Goal: Information Seeking & Learning: Learn about a topic

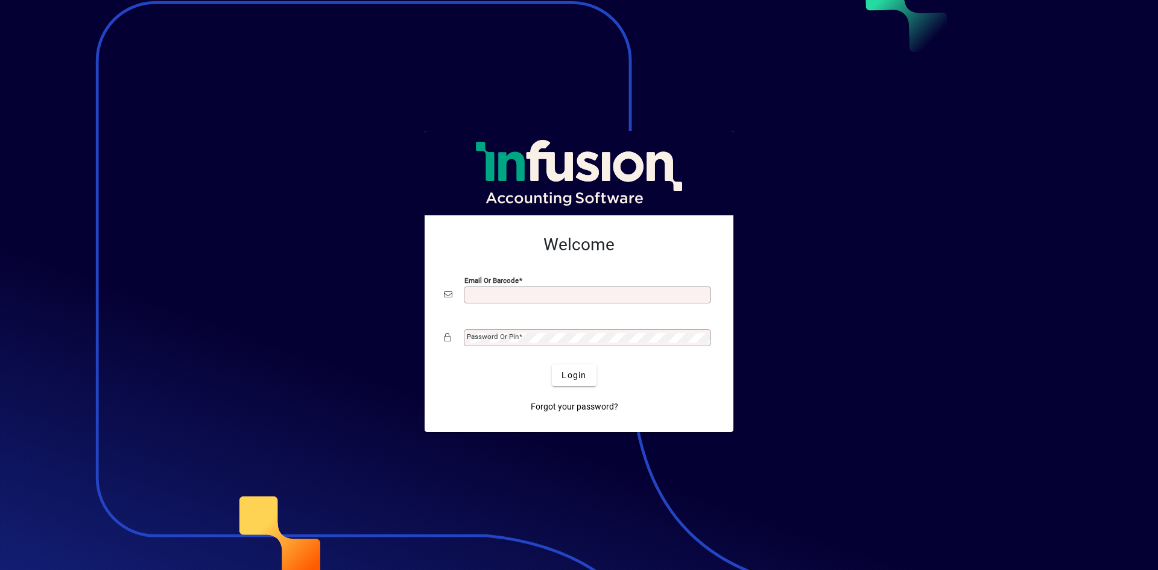
type input "**********"
click at [570, 372] on span "Login" at bounding box center [573, 375] width 25 height 13
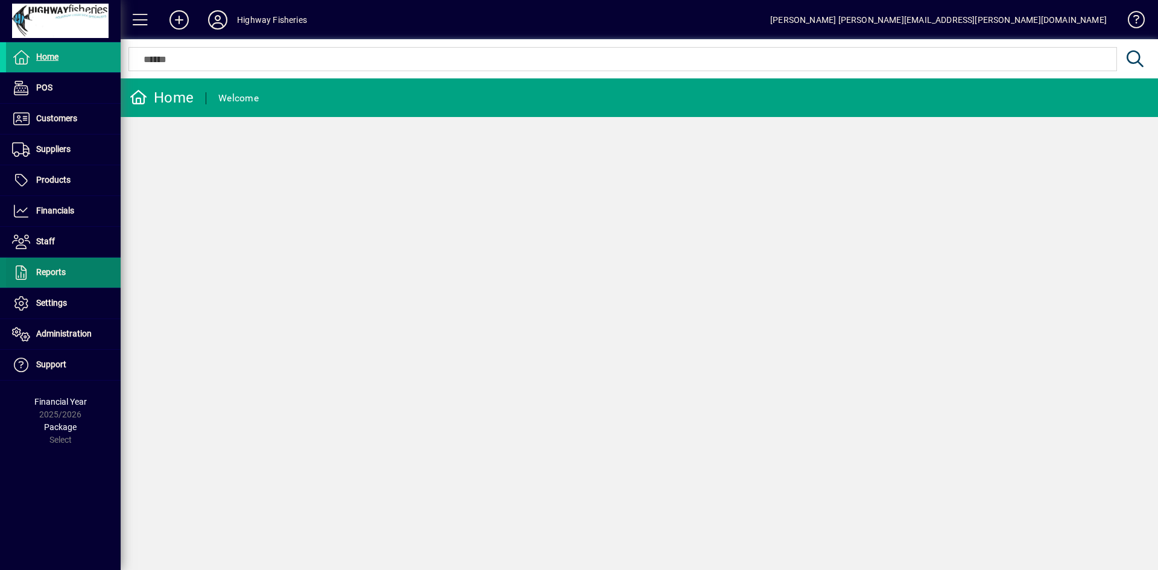
click at [60, 274] on span "Reports" at bounding box center [51, 272] width 30 height 10
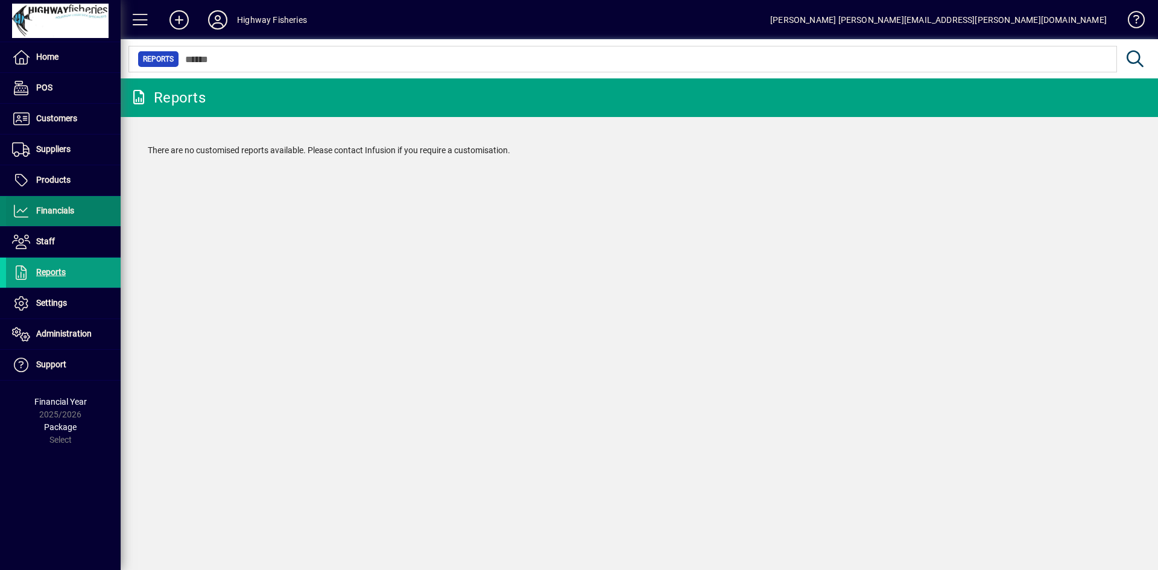
click at [78, 200] on span at bounding box center [63, 211] width 115 height 29
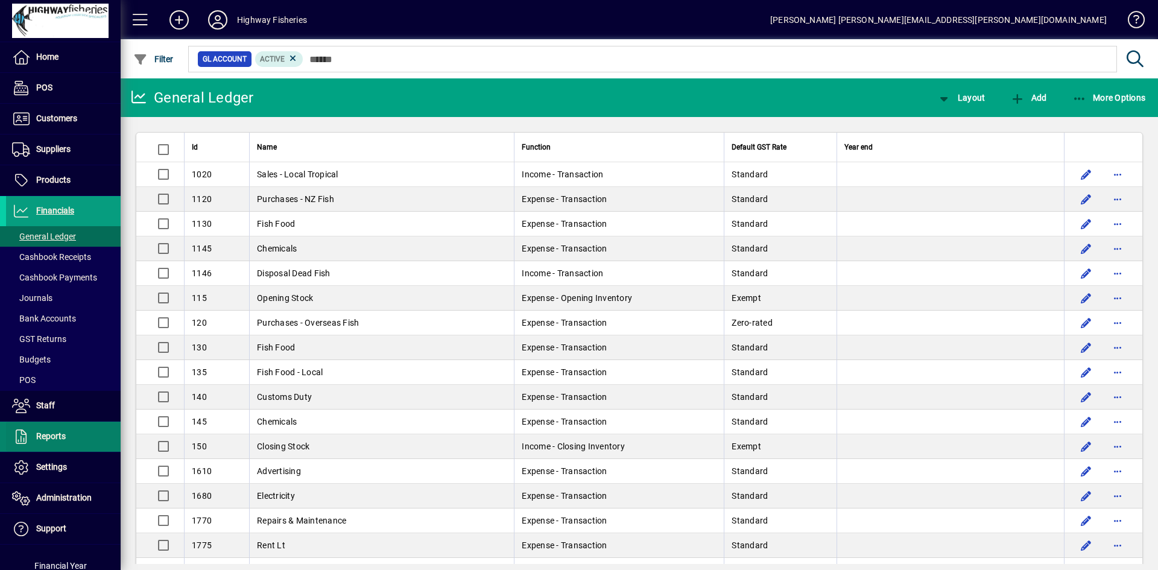
click at [62, 435] on span "Reports" at bounding box center [51, 436] width 30 height 10
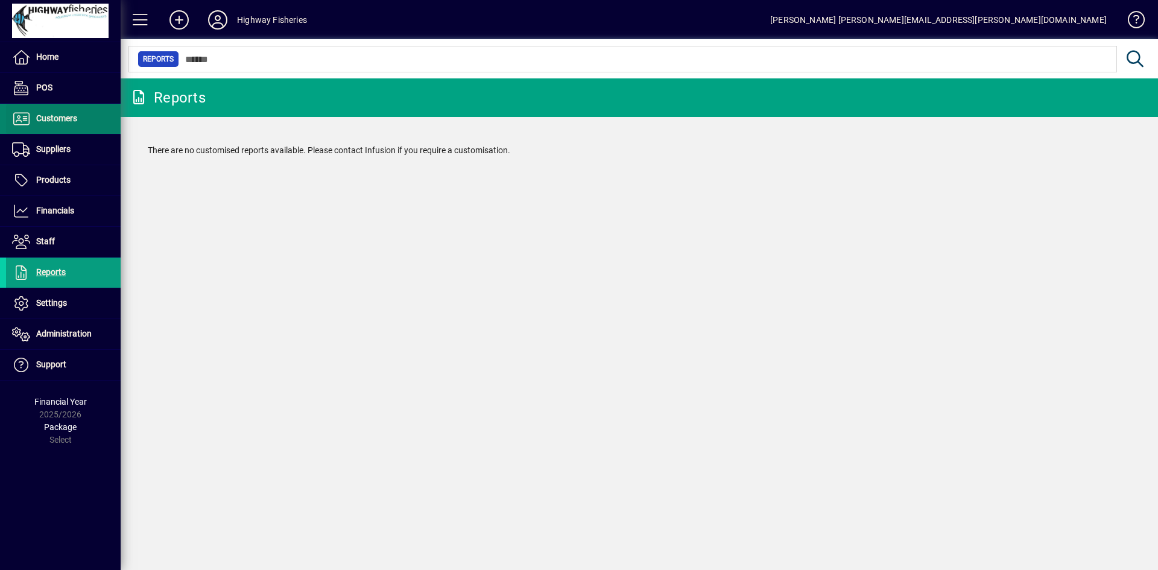
click at [64, 128] on span at bounding box center [63, 118] width 115 height 29
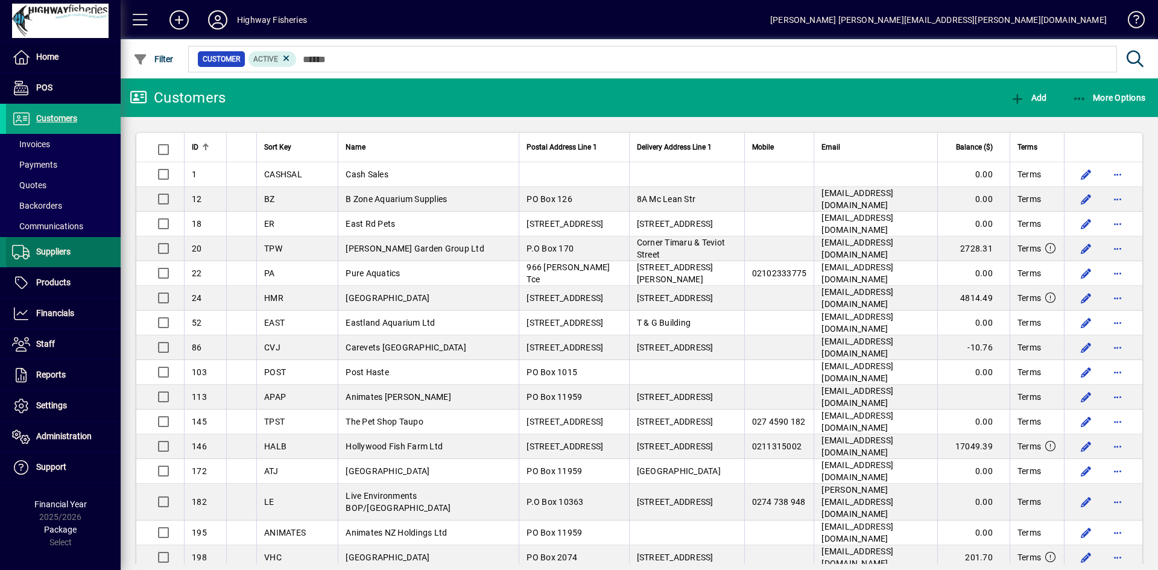
click at [52, 255] on span "Suppliers" at bounding box center [53, 252] width 34 height 10
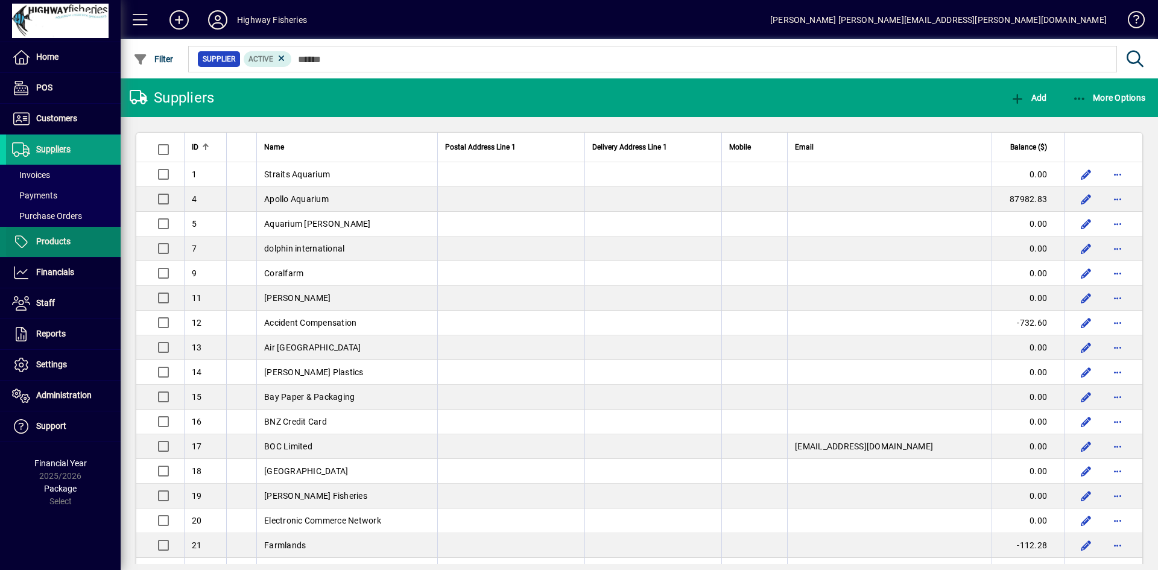
click at [60, 246] on span "Products" at bounding box center [53, 241] width 34 height 10
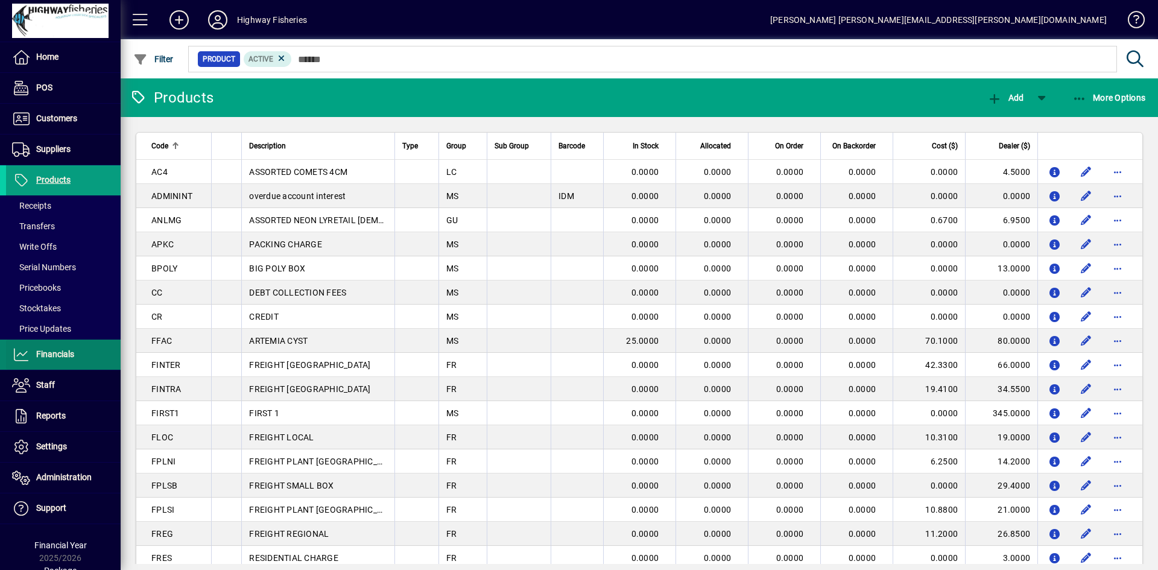
click at [62, 352] on span "Financials" at bounding box center [55, 354] width 38 height 10
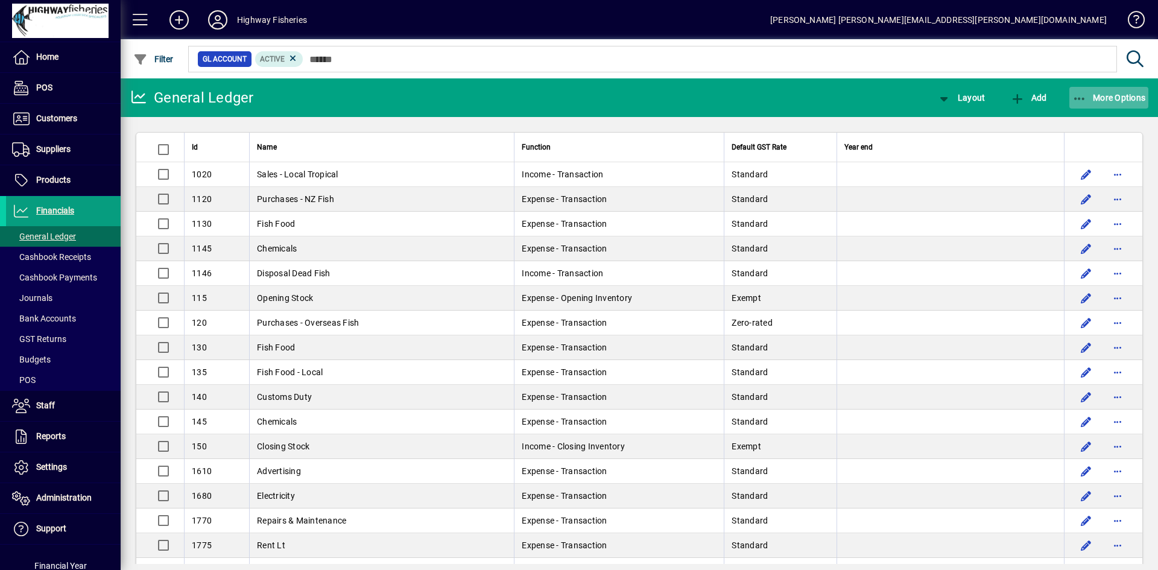
click at [1140, 86] on span "button" at bounding box center [1109, 97] width 80 height 29
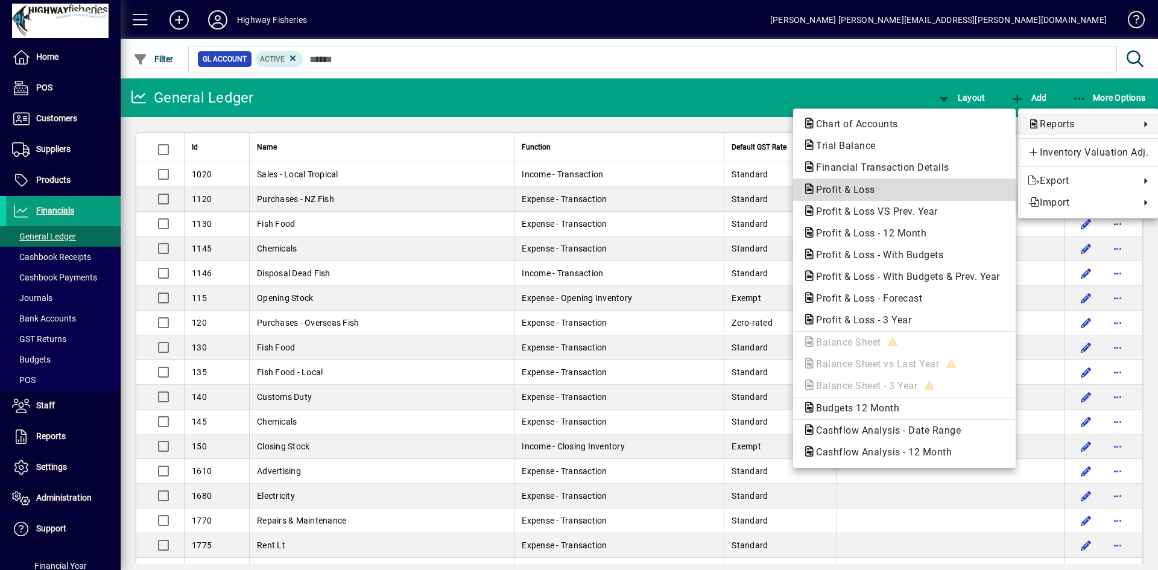
click at [867, 191] on span "Profit & Loss" at bounding box center [842, 189] width 78 height 11
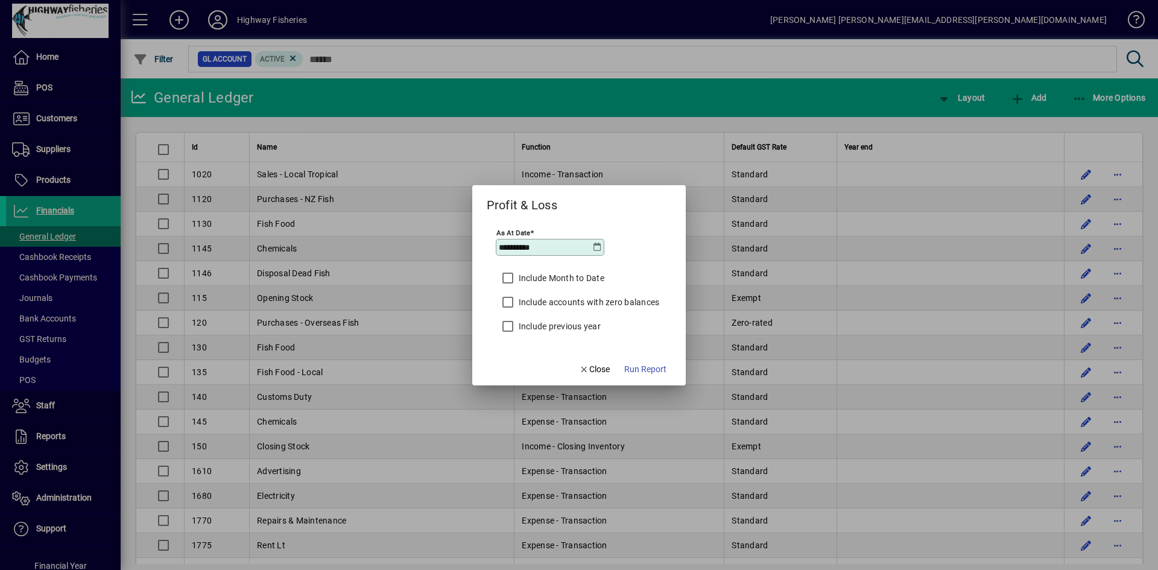
click at [599, 246] on icon at bounding box center [597, 247] width 10 height 10
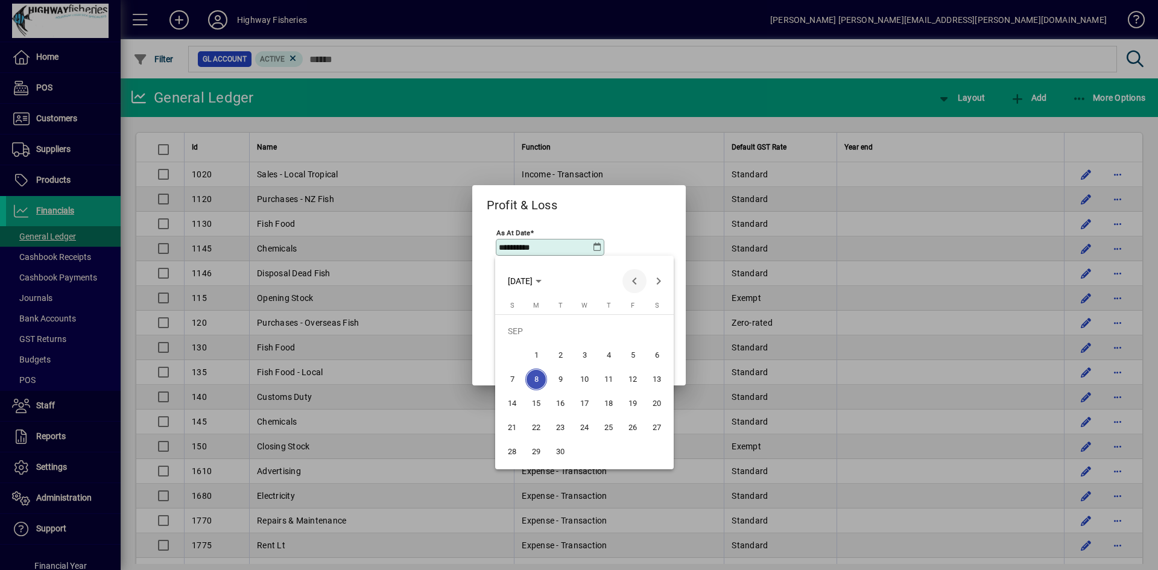
click at [633, 282] on span "Previous month" at bounding box center [634, 281] width 24 height 24
drag, startPoint x: 520, startPoint y: 455, endPoint x: 526, endPoint y: 368, distance: 86.4
click at [520, 454] on span "31" at bounding box center [512, 452] width 22 height 22
type input "**********"
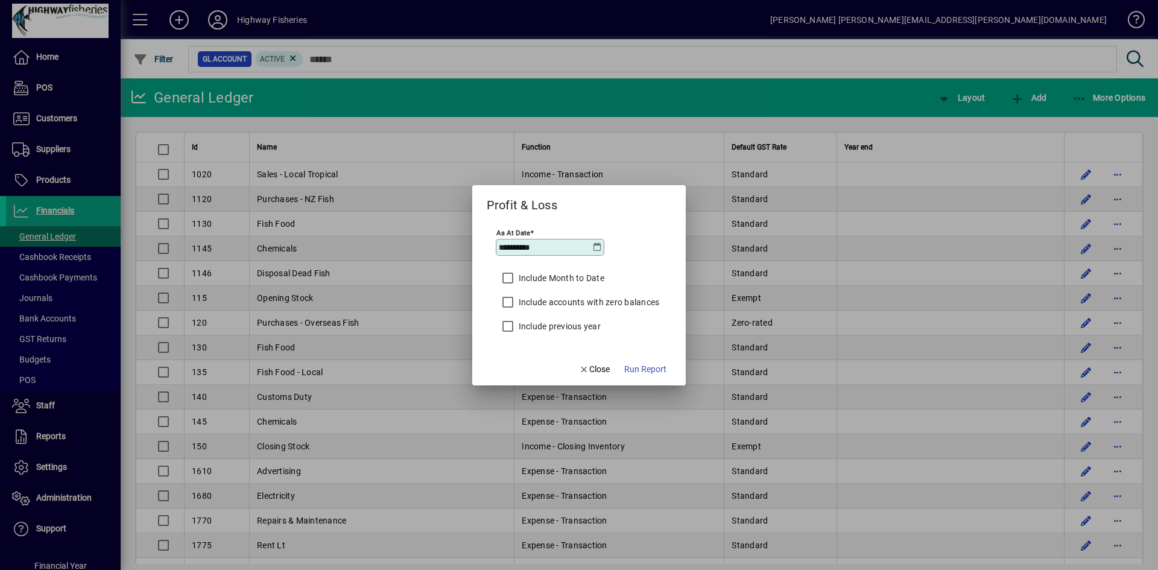
click at [500, 370] on form "**********" at bounding box center [579, 285] width 214 height 200
click at [662, 370] on span "Run Report" at bounding box center [645, 369] width 42 height 13
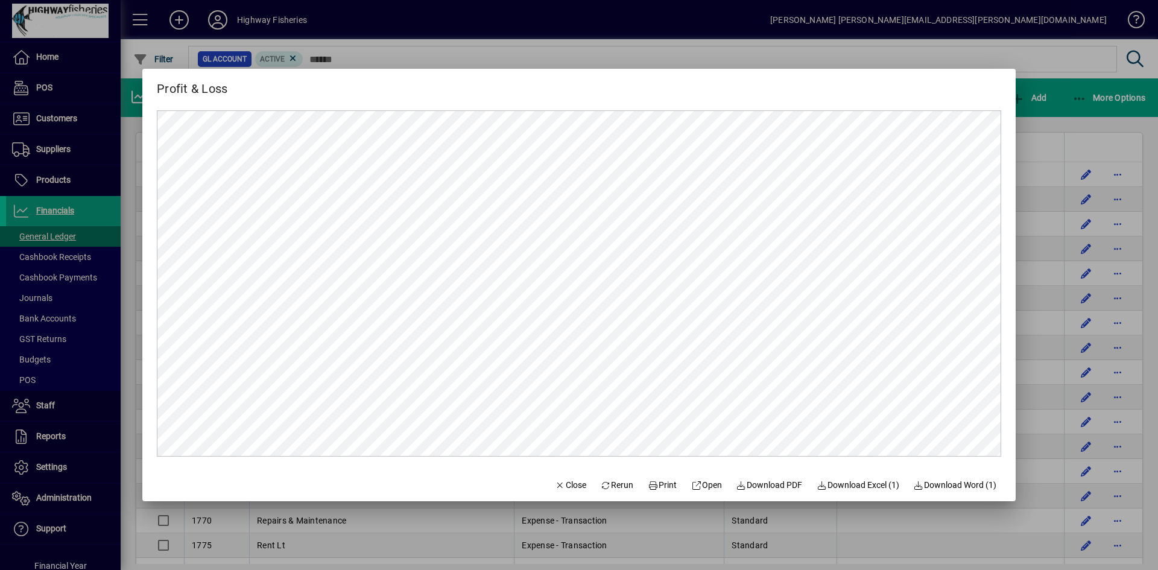
click at [1004, 470] on mat-dialog-actions "Close Rerun Print Open Download PDF Download Excel (1) Download Word (1)" at bounding box center [776, 485] width 480 height 32
click at [1024, 472] on div at bounding box center [579, 285] width 1158 height 570
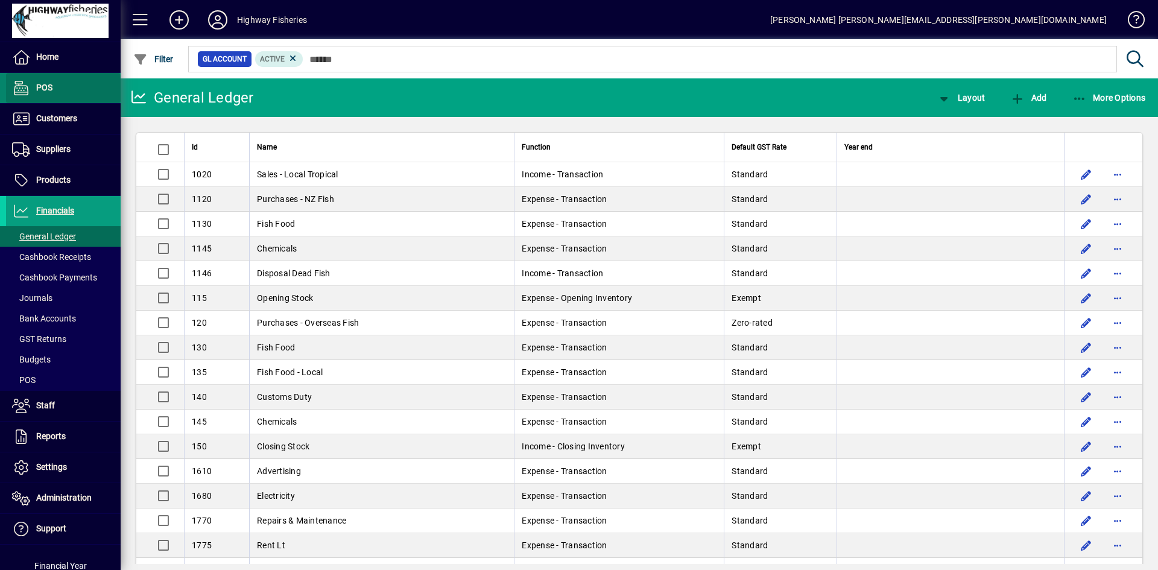
click at [63, 95] on span at bounding box center [63, 88] width 115 height 29
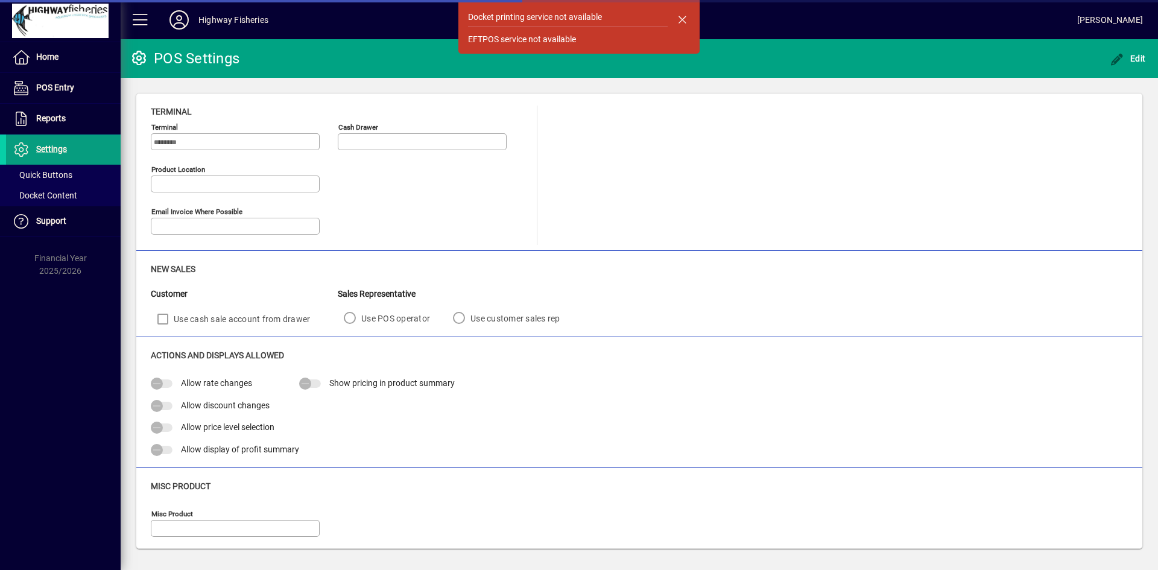
type input "**********"
drag, startPoint x: 687, startPoint y: 16, endPoint x: 631, endPoint y: 30, distance: 57.8
click at [684, 16] on span "button" at bounding box center [682, 19] width 29 height 29
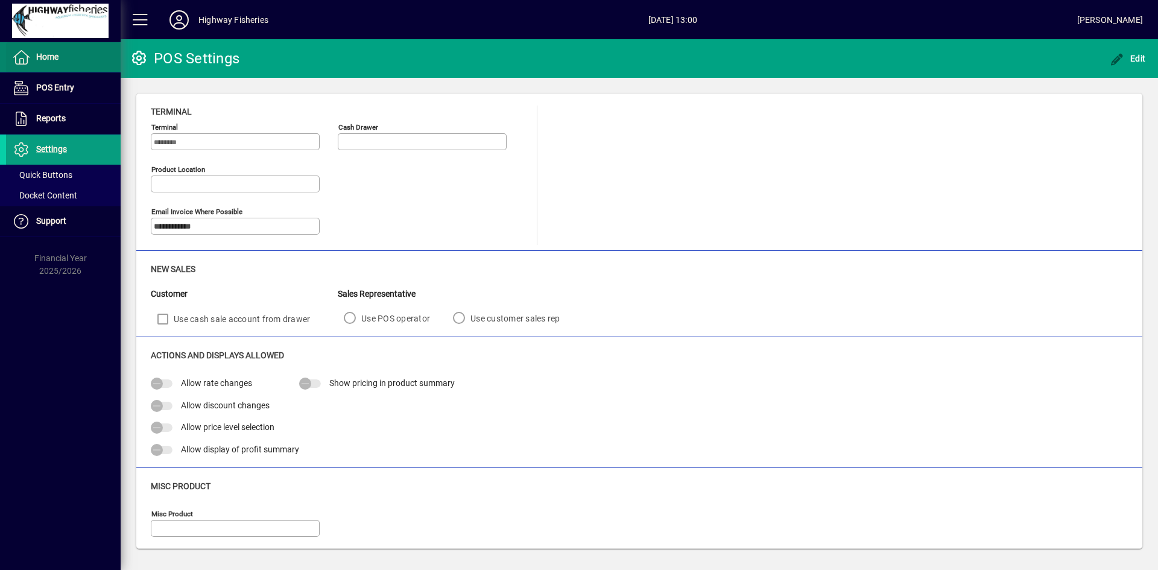
click at [52, 61] on span "Home" at bounding box center [47, 57] width 22 height 10
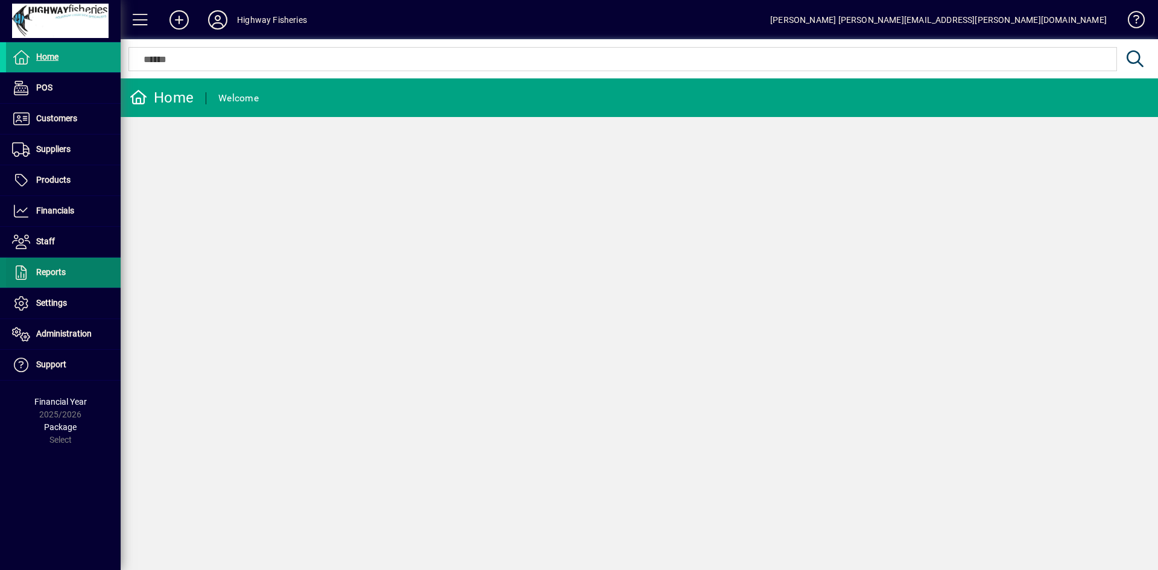
click at [70, 273] on span at bounding box center [63, 272] width 115 height 29
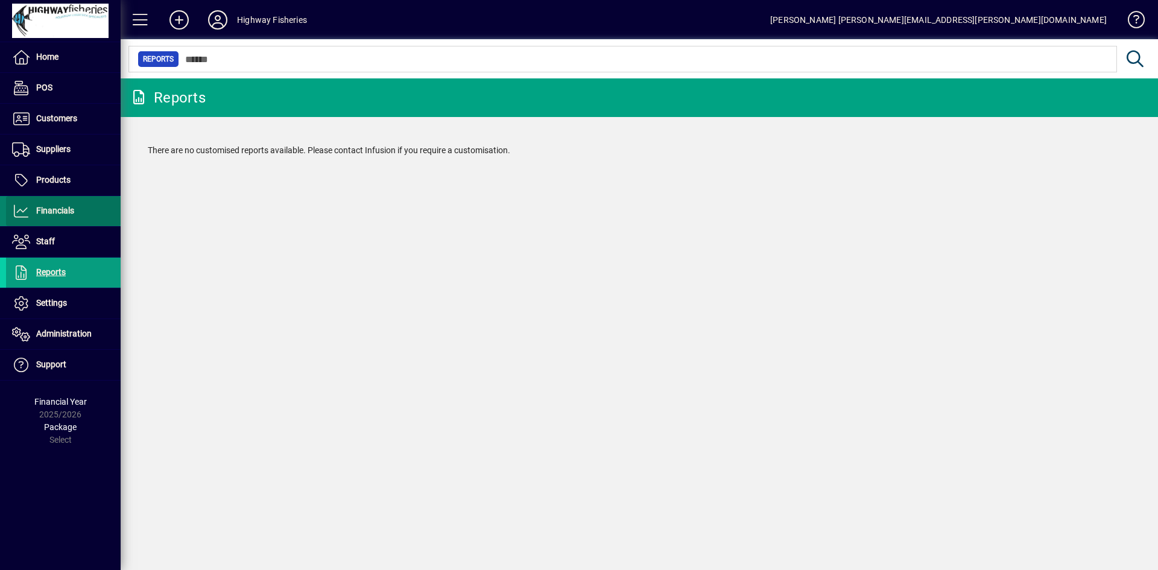
click at [65, 204] on span "Financials" at bounding box center [40, 211] width 68 height 14
